Goal: Check status

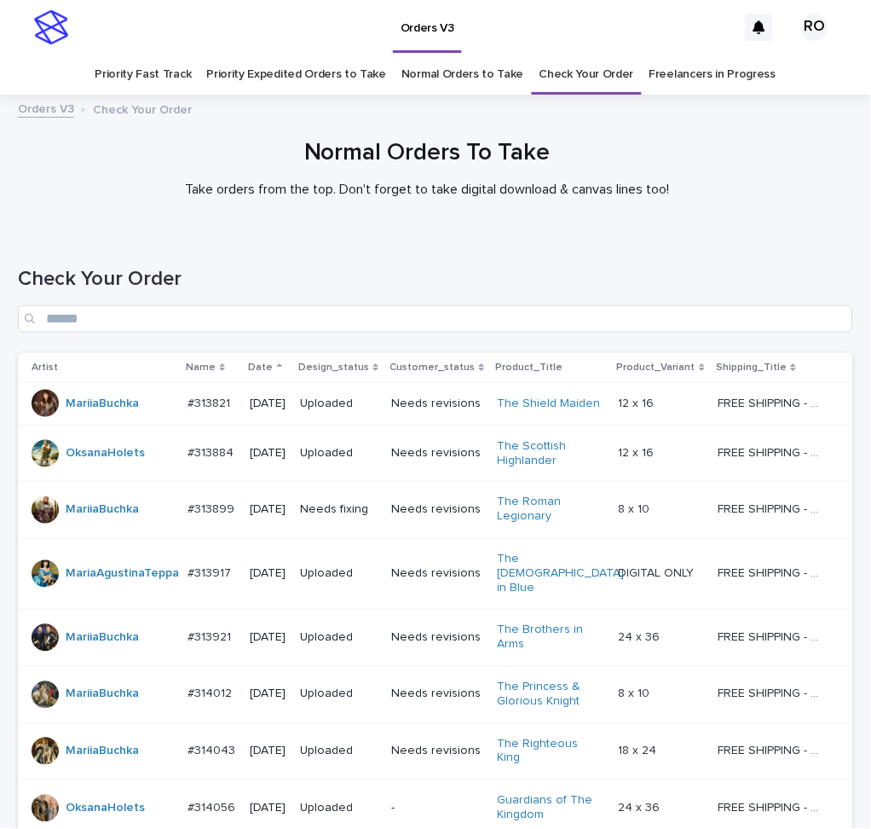
scroll to position [1224, 0]
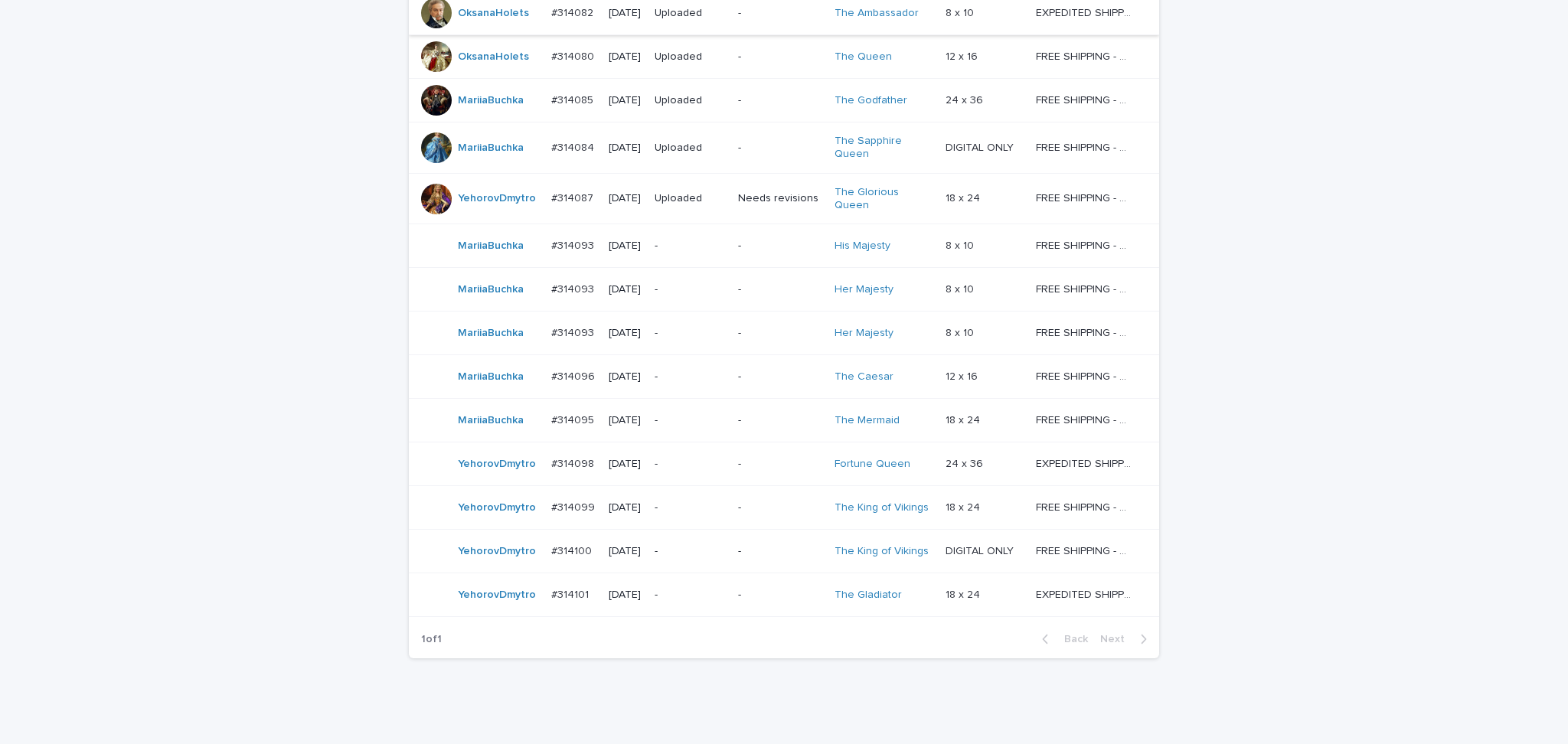
scroll to position [1087, 0]
